Goal: Task Accomplishment & Management: Use online tool/utility

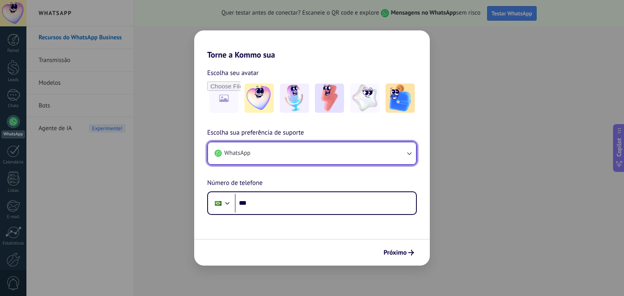
click at [290, 153] on button "WhatsApp" at bounding box center [312, 154] width 208 height 22
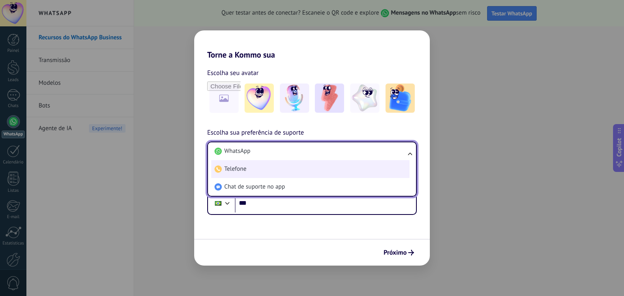
click at [249, 170] on li "Telefone" at bounding box center [310, 169] width 198 height 18
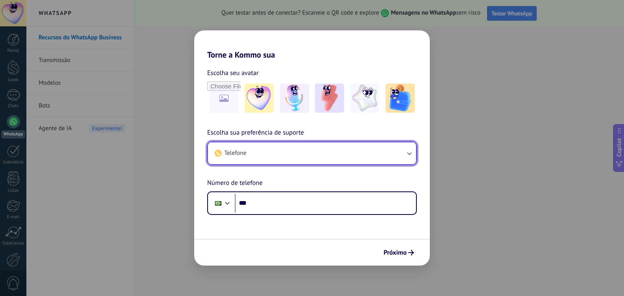
click at [249, 161] on button "Telefone" at bounding box center [312, 154] width 208 height 22
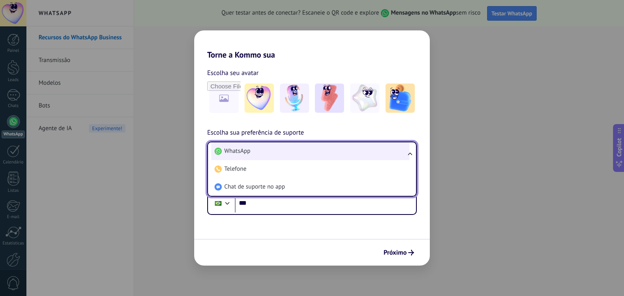
click at [245, 147] on span "WhatsApp" at bounding box center [237, 151] width 26 height 8
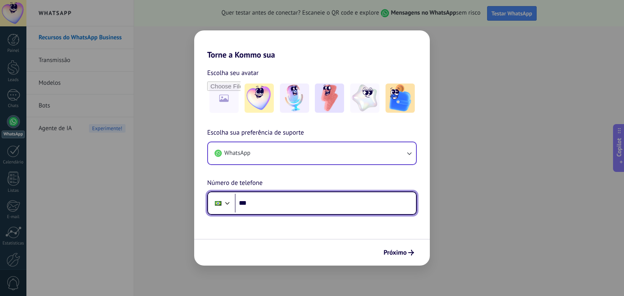
click at [255, 206] on input "***" at bounding box center [325, 203] width 181 height 19
type input "**********"
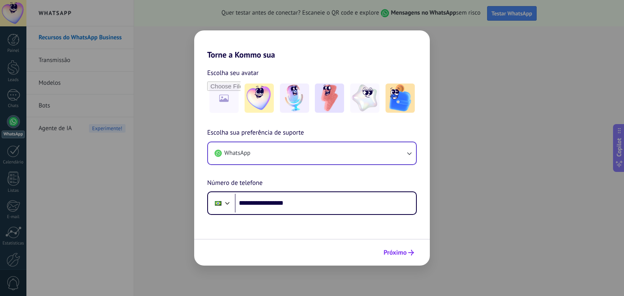
click at [407, 251] on span "Próximo" at bounding box center [398, 253] width 30 height 6
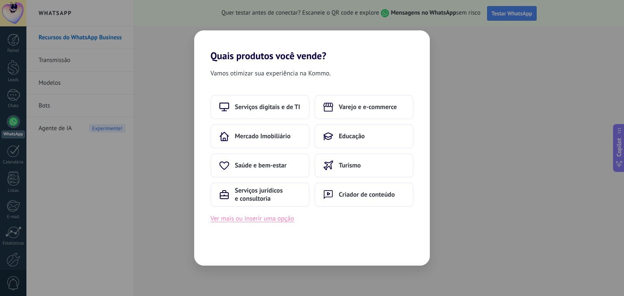
click at [237, 222] on button "Ver mais ou inserir uma opção" at bounding box center [252, 219] width 84 height 11
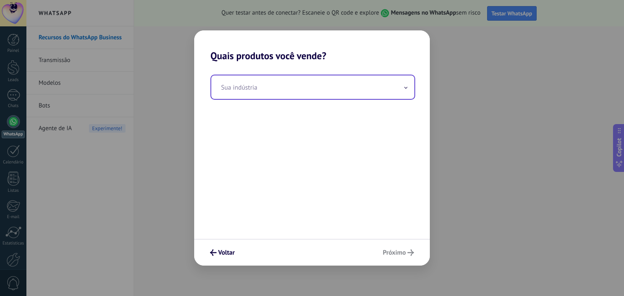
click at [266, 89] on input "text" at bounding box center [312, 88] width 203 height 24
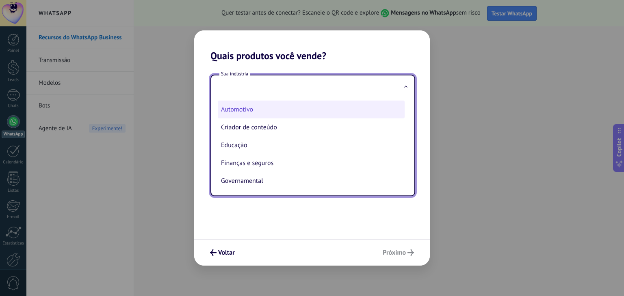
click at [239, 114] on li "Automotivo" at bounding box center [311, 110] width 187 height 18
type input "**********"
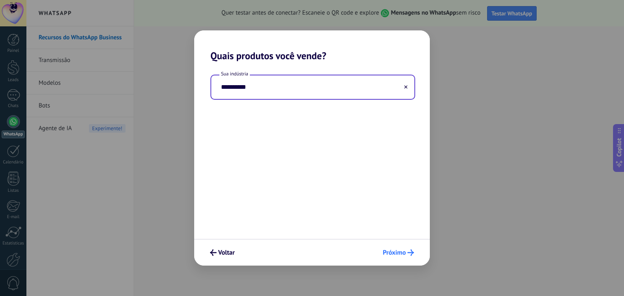
click at [410, 255] on icon "submit" at bounding box center [410, 253] width 6 height 6
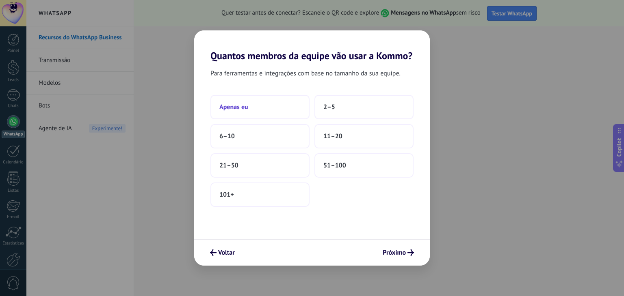
click at [257, 114] on button "Apenas eu" at bounding box center [259, 107] width 99 height 24
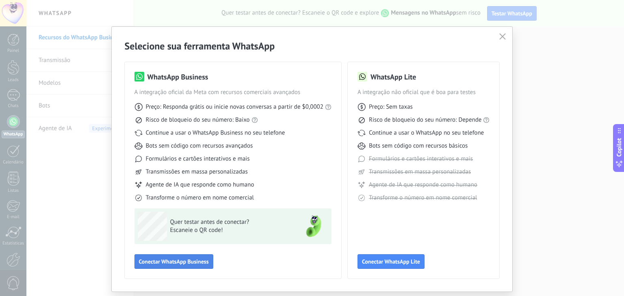
click at [205, 264] on span "Conectar WhatsApp Business" at bounding box center [174, 262] width 70 height 6
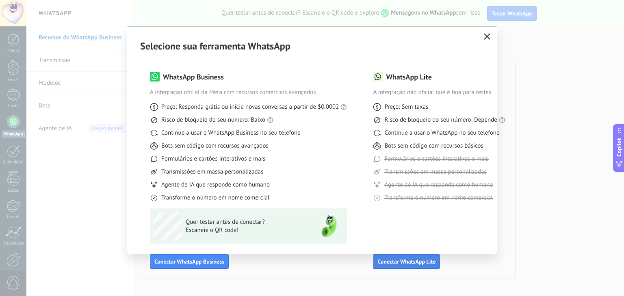
click at [413, 265] on span "Conectar WhatsApp Lite" at bounding box center [406, 262] width 58 height 6
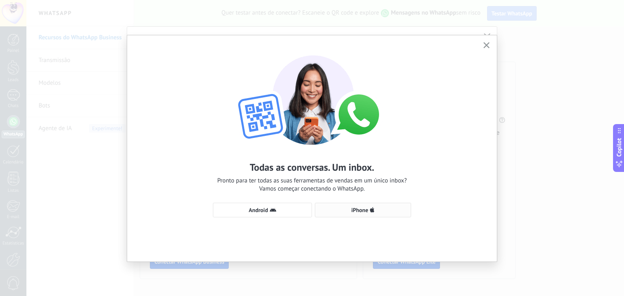
click at [357, 212] on span "iPhone" at bounding box center [359, 211] width 17 height 6
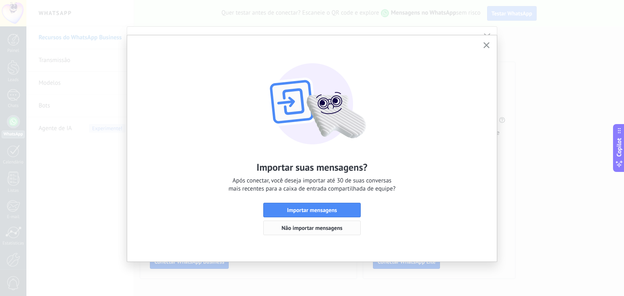
click at [313, 231] on button "Não importar mensagens" at bounding box center [311, 228] width 97 height 15
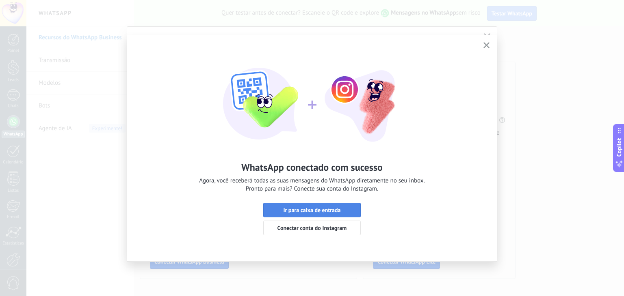
click at [341, 210] on span "Ir para caixa de entrada" at bounding box center [312, 211] width 89 height 6
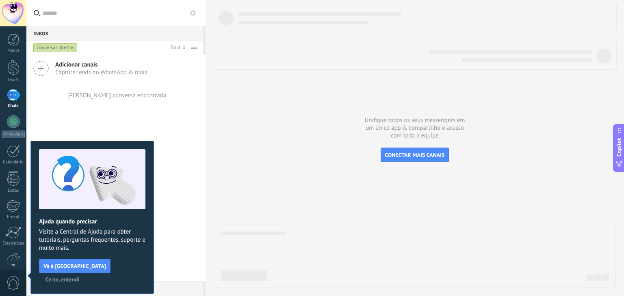
click at [188, 257] on div "Adicionar canais Capture leads do WhatsApp & mais! Nenhuma conversa encontrada" at bounding box center [115, 168] width 179 height 227
click at [80, 277] on span "Certo, entendi" at bounding box center [62, 280] width 34 height 6
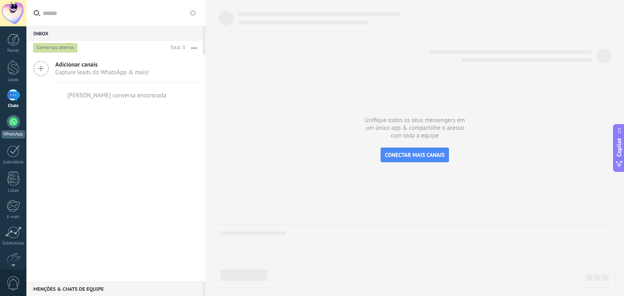
click at [16, 119] on div at bounding box center [13, 121] width 13 height 13
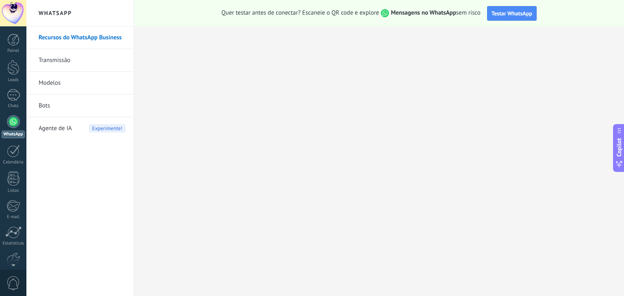
click at [56, 65] on link "Transmissão" at bounding box center [82, 60] width 87 height 23
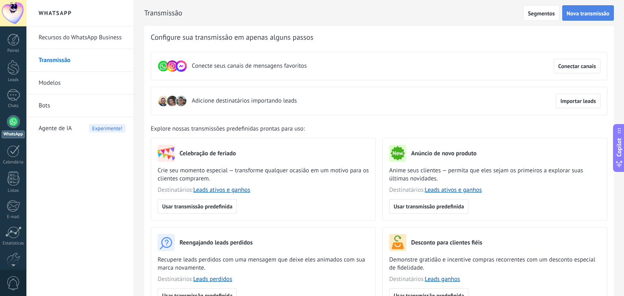
click at [584, 15] on span "Nova transmissão" at bounding box center [587, 14] width 43 height 6
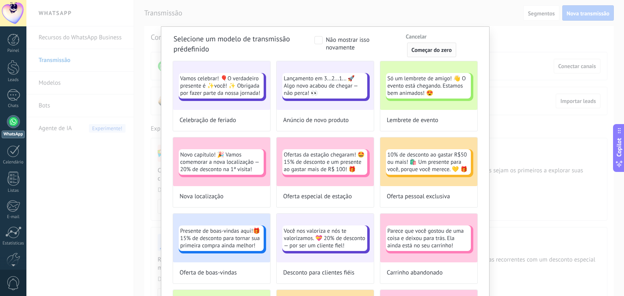
click at [428, 51] on span "Começar do zero" at bounding box center [431, 50] width 40 height 6
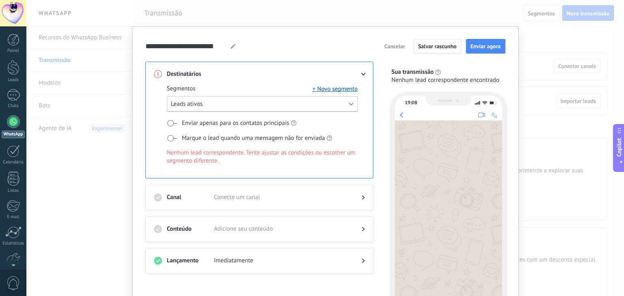
click at [203, 105] on button "Leads ativos" at bounding box center [262, 104] width 191 height 16
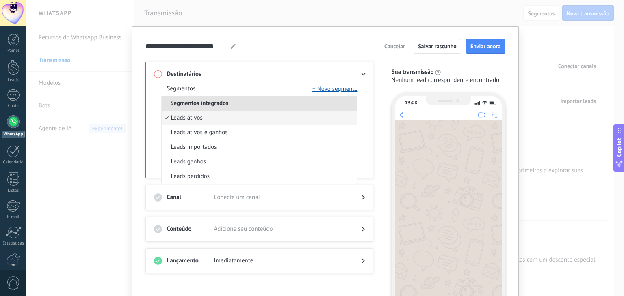
click at [203, 105] on span "Segmentos integrados" at bounding box center [200, 103] width 76 height 8
click at [147, 129] on div "Destinatários Segmentos + Novo segmento Segmentos integrados Leads ativos Leads…" at bounding box center [259, 120] width 228 height 117
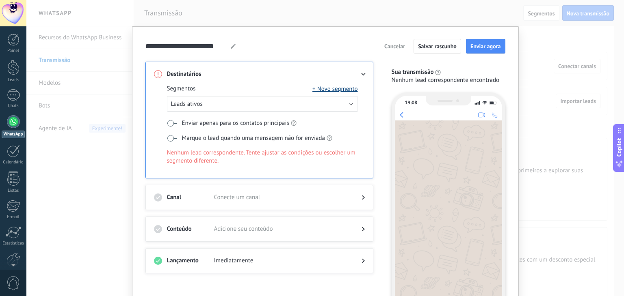
click at [334, 88] on button "+ Novo segmento" at bounding box center [334, 89] width 45 height 8
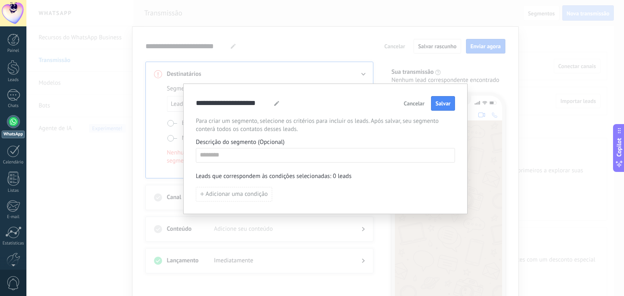
click at [417, 102] on span "Cancelar" at bounding box center [414, 104] width 21 height 6
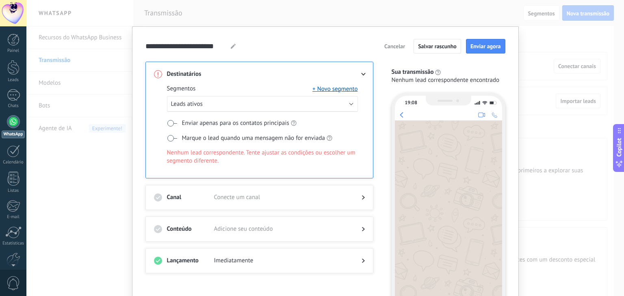
click at [362, 228] on icon at bounding box center [363, 229] width 3 height 5
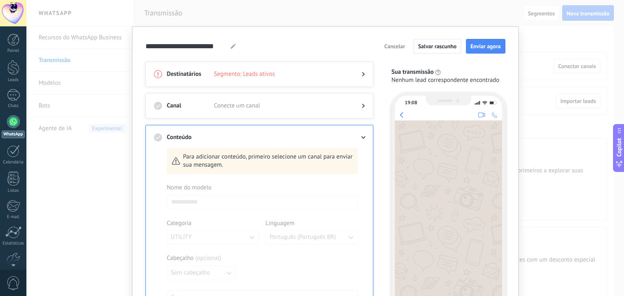
click at [508, 90] on div "**********" at bounding box center [325, 253] width 387 height 454
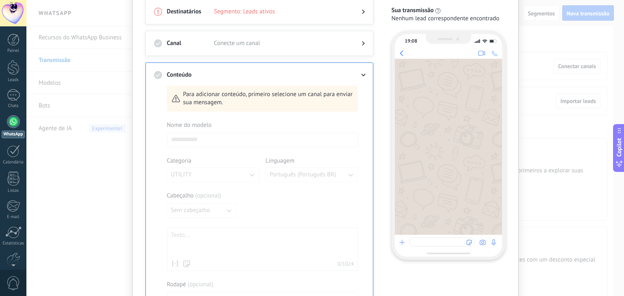
scroll to position [65, 0]
click at [309, 40] on span "Conecte um canal" at bounding box center [281, 41] width 134 height 8
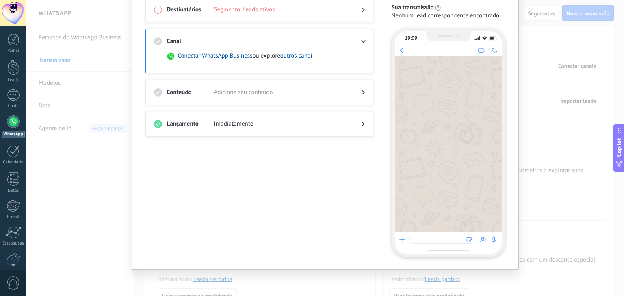
scroll to position [65, 0]
click at [214, 58] on button "Conectar WhatsApp Business" at bounding box center [215, 56] width 75 height 8
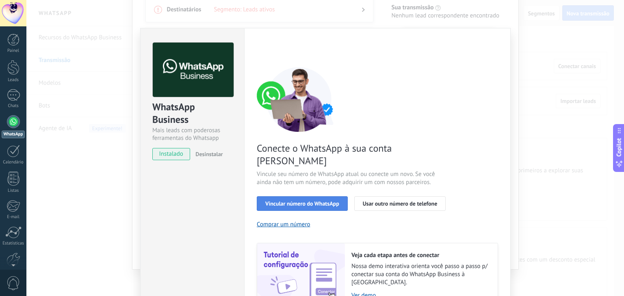
click at [315, 197] on button "Vincular número do WhatsApp" at bounding box center [302, 204] width 91 height 15
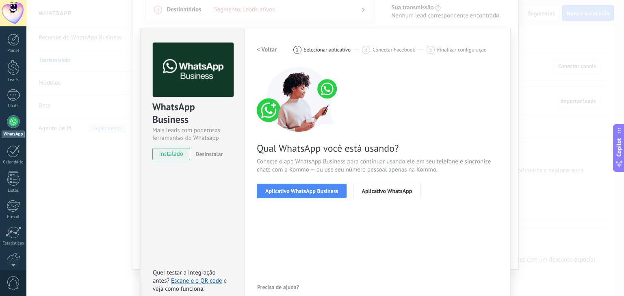
click at [315, 195] on button "Aplicativo WhatsApp Business" at bounding box center [302, 191] width 90 height 15
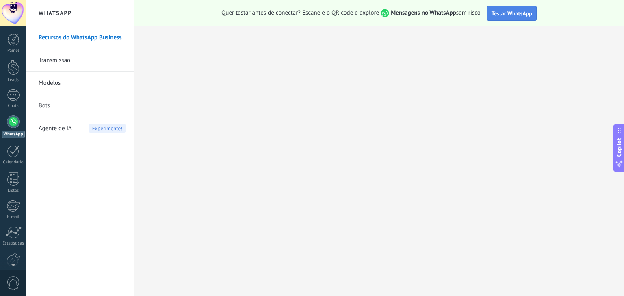
click at [522, 12] on span "Testar WhatsApp" at bounding box center [511, 13] width 41 height 7
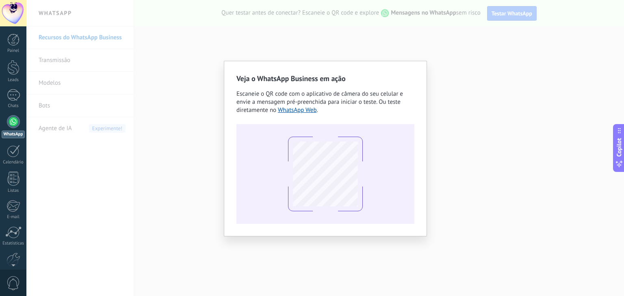
click at [119, 151] on div "Veja o WhatsApp Business em ação Escaneie o QR code com o aplicativo de câmera …" at bounding box center [324, 148] width 597 height 296
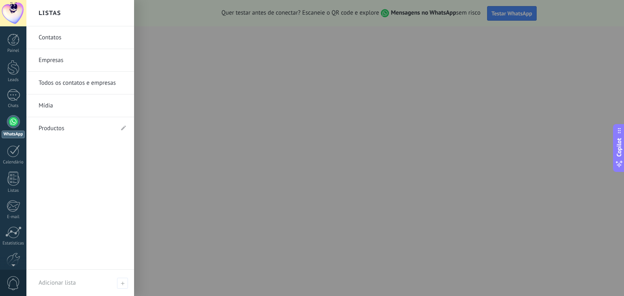
click at [50, 35] on link "Contatos" at bounding box center [82, 37] width 87 height 23
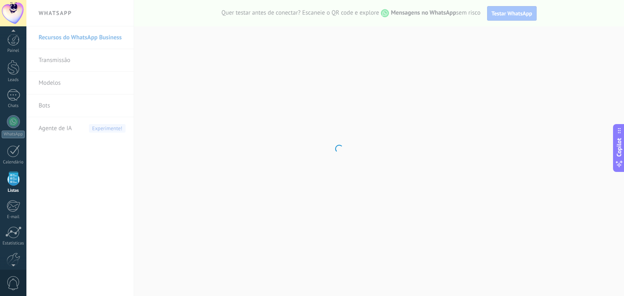
scroll to position [21, 0]
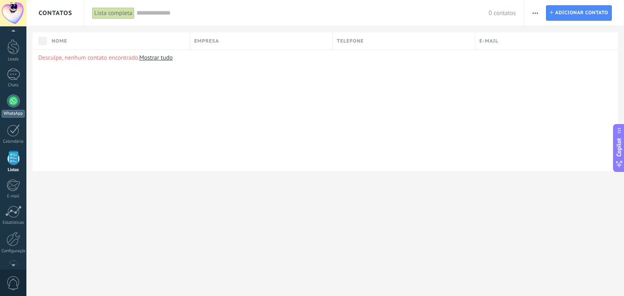
click at [18, 95] on link "WhatsApp" at bounding box center [13, 106] width 26 height 23
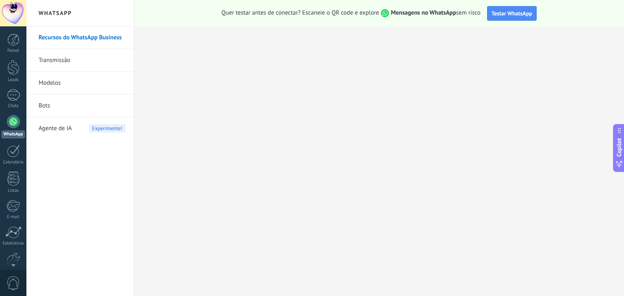
click at [13, 124] on div at bounding box center [13, 121] width 13 height 13
click at [62, 61] on link "Transmissão" at bounding box center [82, 60] width 87 height 23
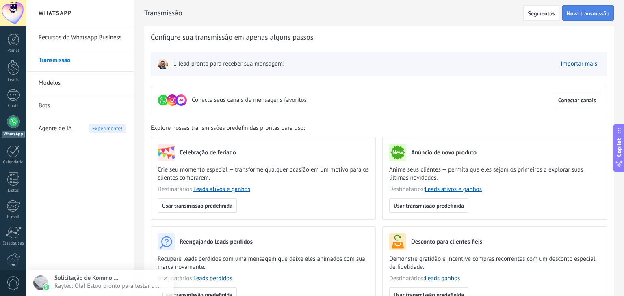
click at [578, 17] on button "Nova transmissão" at bounding box center [588, 12] width 52 height 15
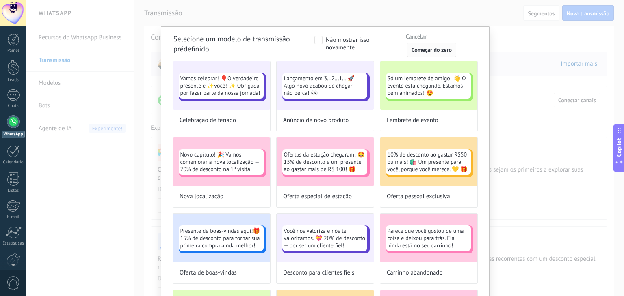
click at [438, 54] on button "Começar do zero" at bounding box center [431, 50] width 49 height 15
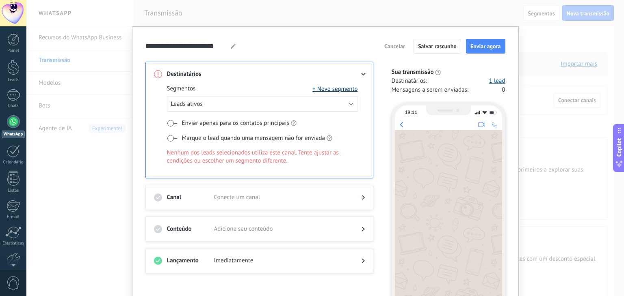
click at [333, 87] on button "+ Novo segmento" at bounding box center [334, 89] width 45 height 8
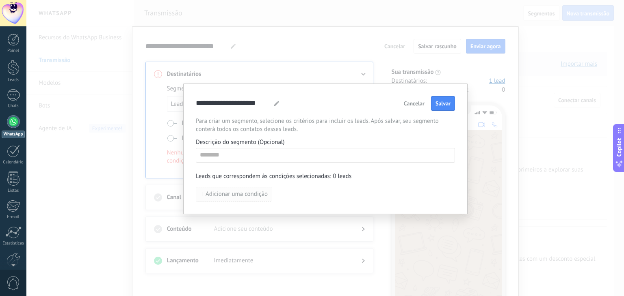
click at [229, 197] on span "Adicionar uma condição" at bounding box center [236, 195] width 62 height 6
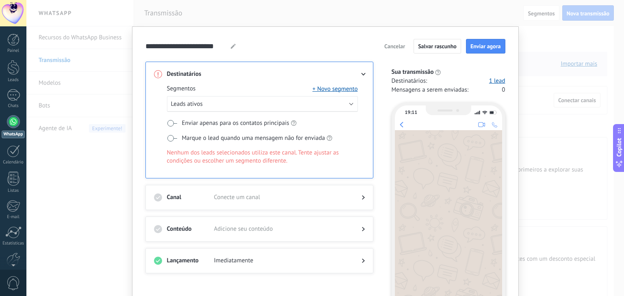
click at [194, 195] on h3 "Canal" at bounding box center [190, 198] width 47 height 8
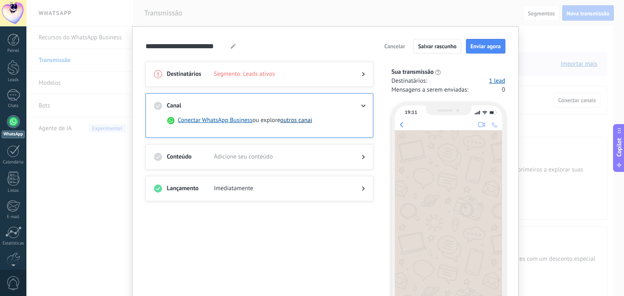
click at [304, 121] on button "outros canai" at bounding box center [296, 121] width 32 height 8
click at [197, 119] on button "Conectar WhatsApp Business" at bounding box center [215, 121] width 75 height 8
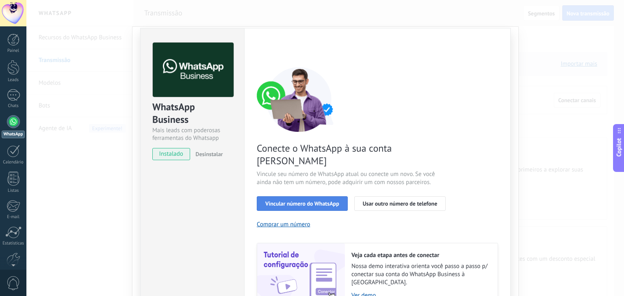
click at [304, 201] on span "Vincular número do WhatsApp" at bounding box center [302, 204] width 74 height 6
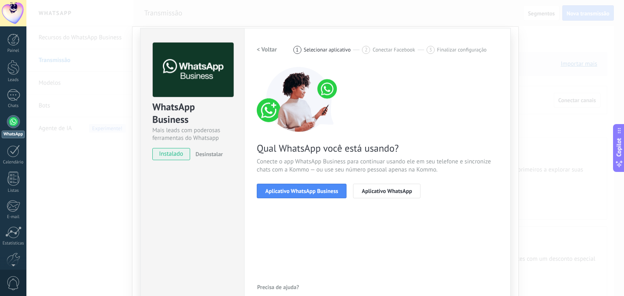
click at [311, 192] on span "Aplicativo WhatsApp Business" at bounding box center [301, 191] width 73 height 6
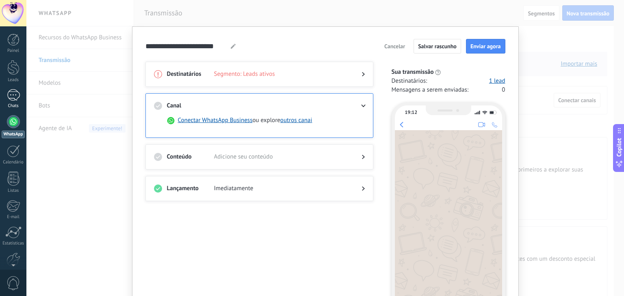
click at [13, 95] on div "1" at bounding box center [13, 95] width 13 height 12
click at [18, 130] on link "WhatsApp" at bounding box center [13, 126] width 26 height 23
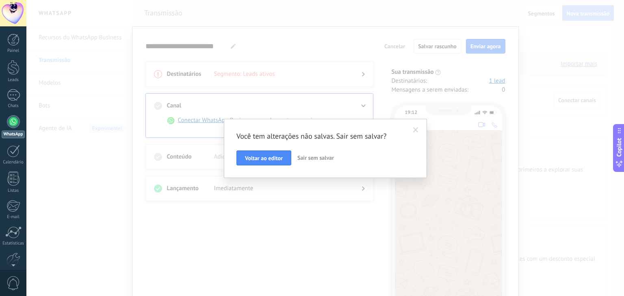
click at [410, 129] on span at bounding box center [415, 130] width 13 height 14
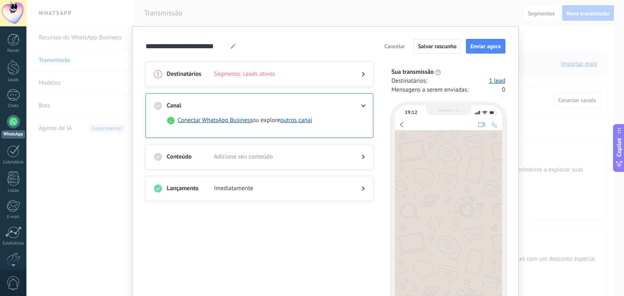
click at [250, 73] on span "Segmento: Leads ativos" at bounding box center [281, 74] width 134 height 8
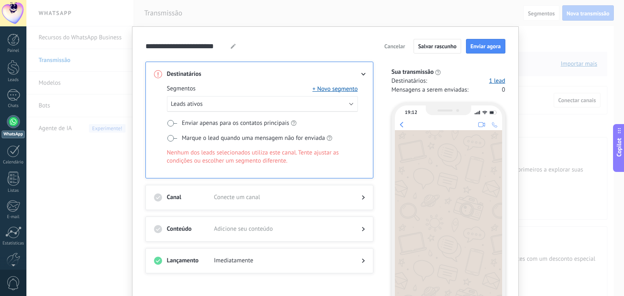
click at [205, 122] on span "Enviar apenas para os contatos principais" at bounding box center [235, 123] width 107 height 8
click at [245, 136] on span "Marque o lead quando uma mensagem não for enviada" at bounding box center [253, 138] width 143 height 8
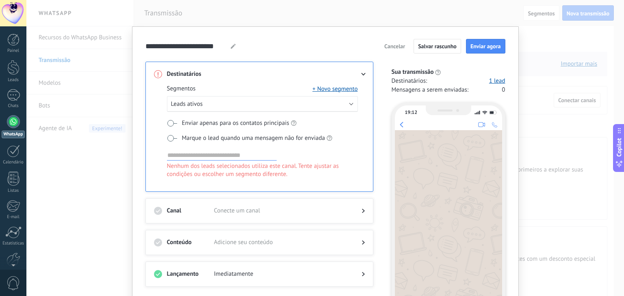
click at [394, 49] on span "Cancelar" at bounding box center [394, 46] width 21 height 6
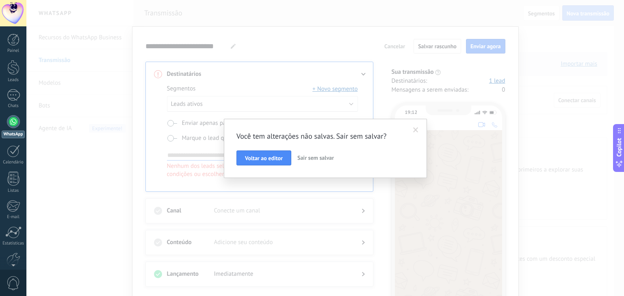
click at [416, 130] on span at bounding box center [415, 131] width 5 height 6
